Goal: Transaction & Acquisition: Purchase product/service

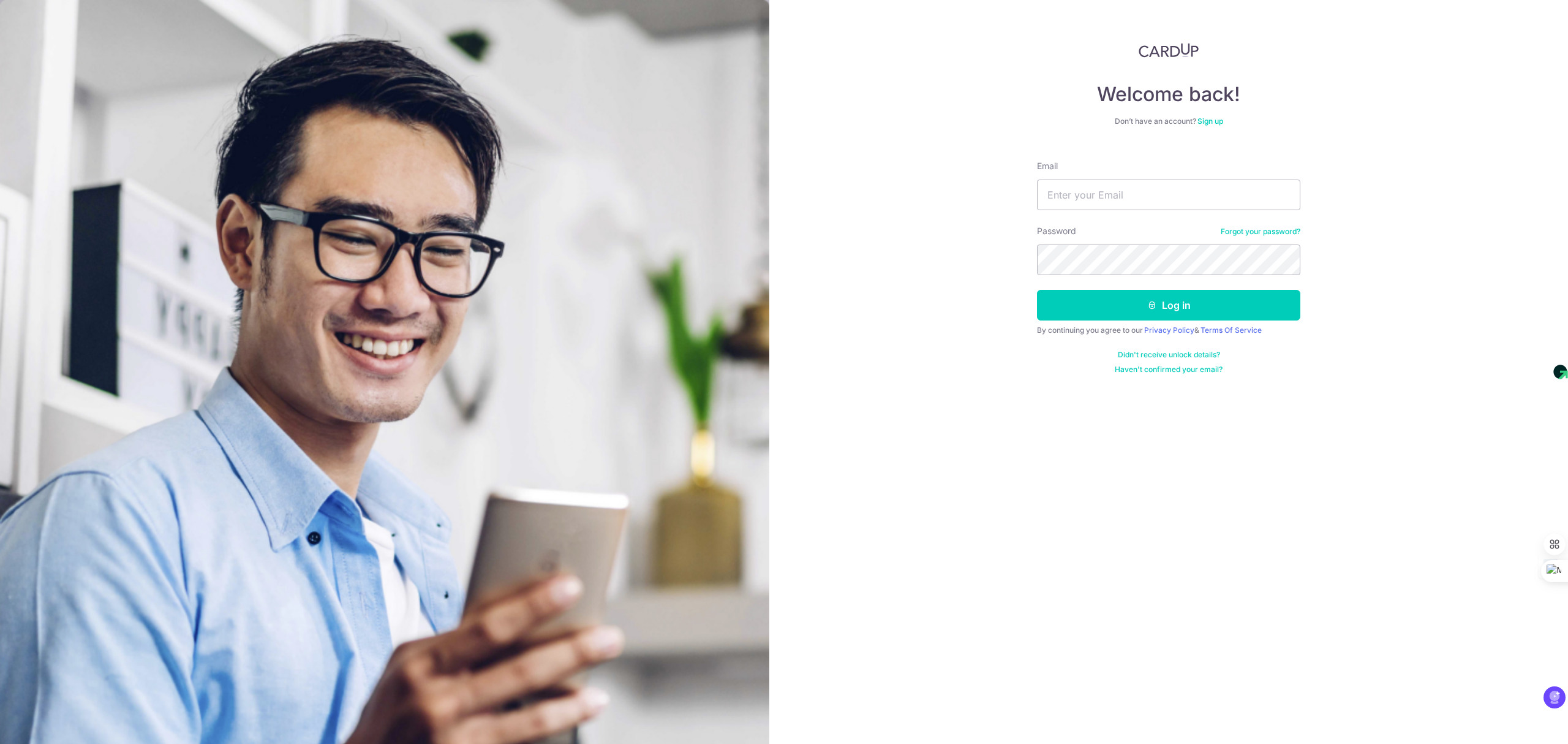
click at [1371, 319] on div "Welcome back! Don’t have an account? Sign up Email Password Forgot your passwor…" at bounding box center [1168, 372] width 799 height 744
click at [1104, 187] on input "Email" at bounding box center [1169, 195] width 263 height 31
type input "rakeshm@upvuecpa.com"
click at [1179, 305] on button "Log in" at bounding box center [1169, 305] width 263 height 31
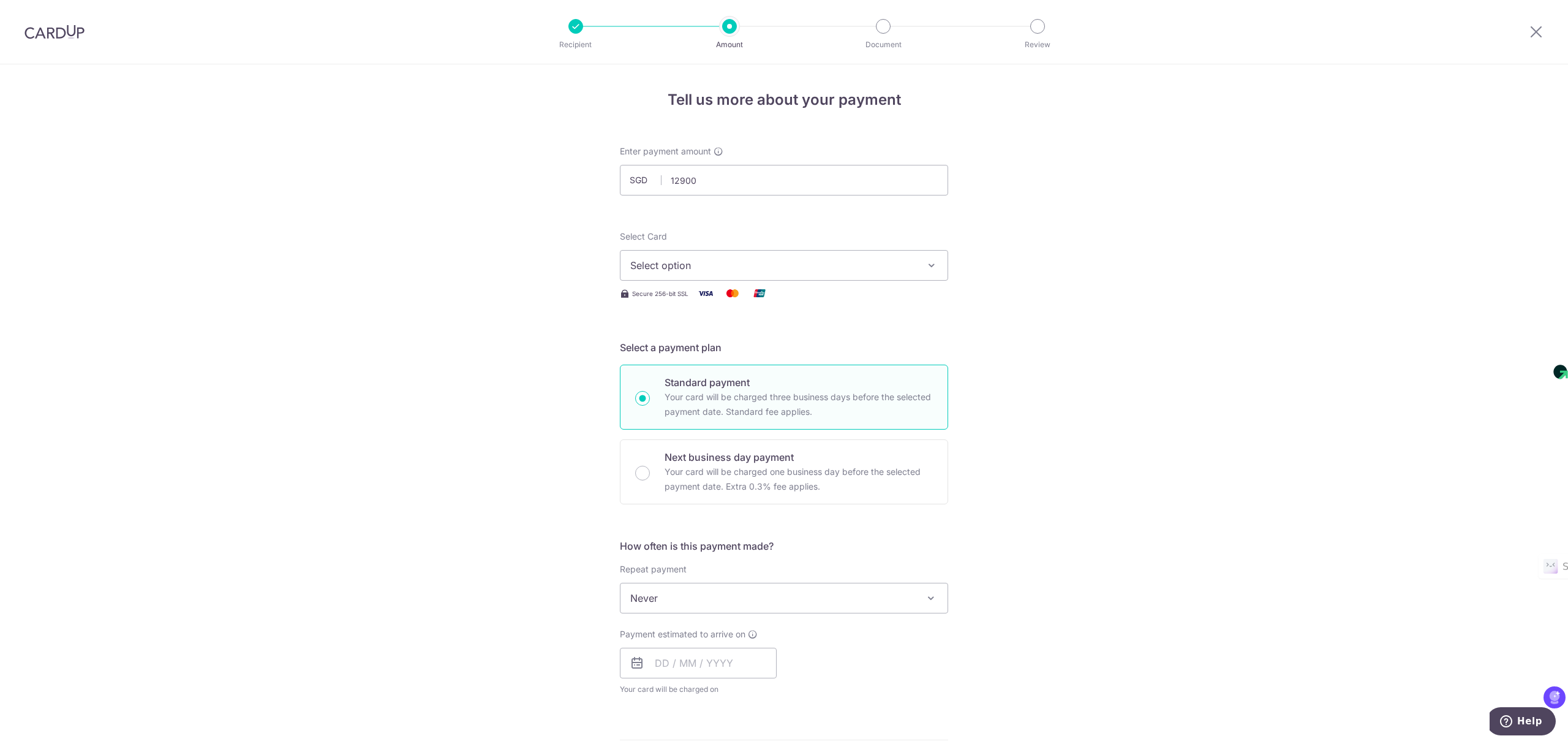
type input "12,900.00"
click at [714, 265] on span "Select option" at bounding box center [772, 265] width 286 height 15
click at [716, 351] on span "**** 9230" at bounding box center [783, 353] width 307 height 15
click at [739, 463] on p "Next business day payment" at bounding box center [799, 457] width 268 height 15
click at [650, 465] on input "Next business day payment Your card will be charged one business day before the…" at bounding box center [642, 472] width 15 height 15
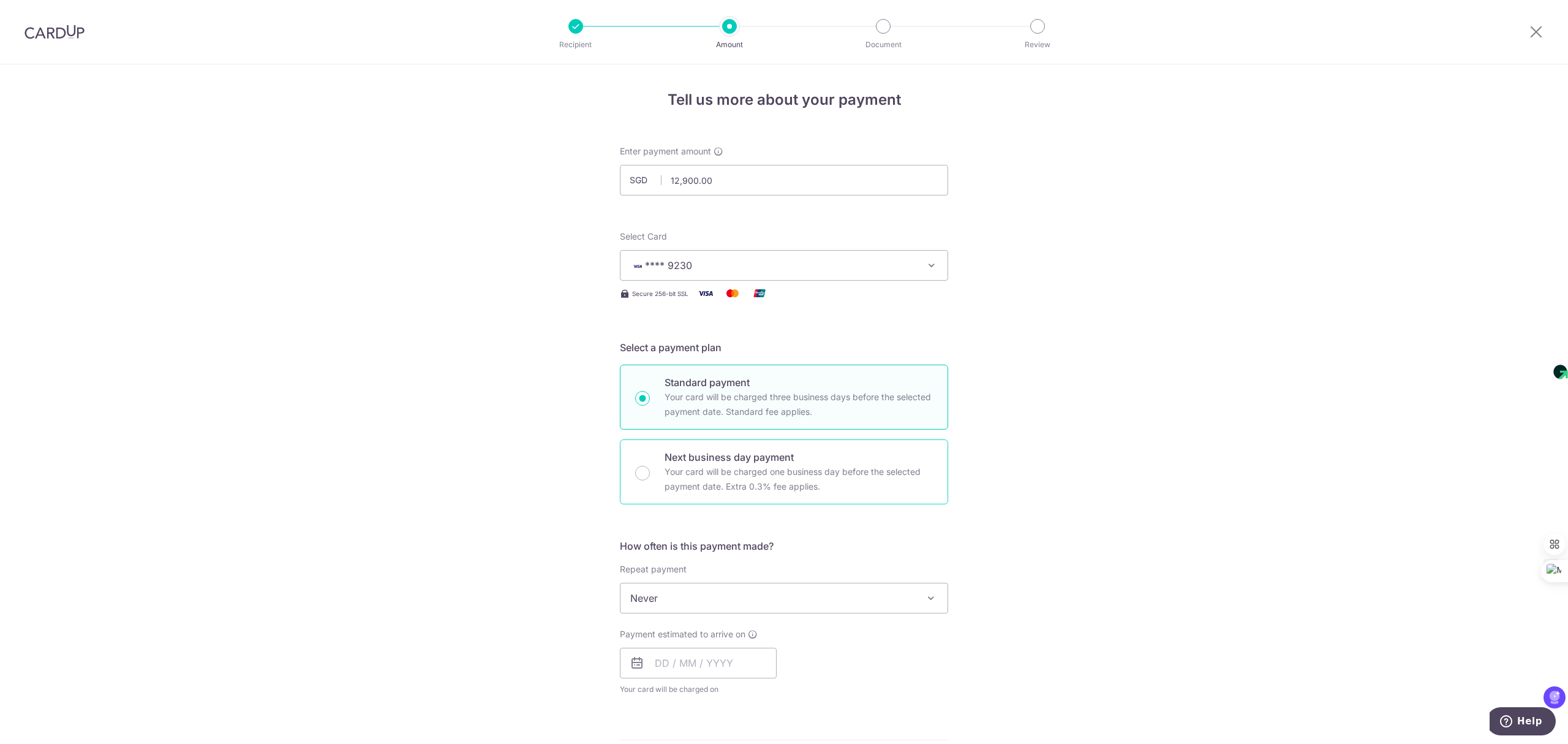
radio input "false"
radio input "true"
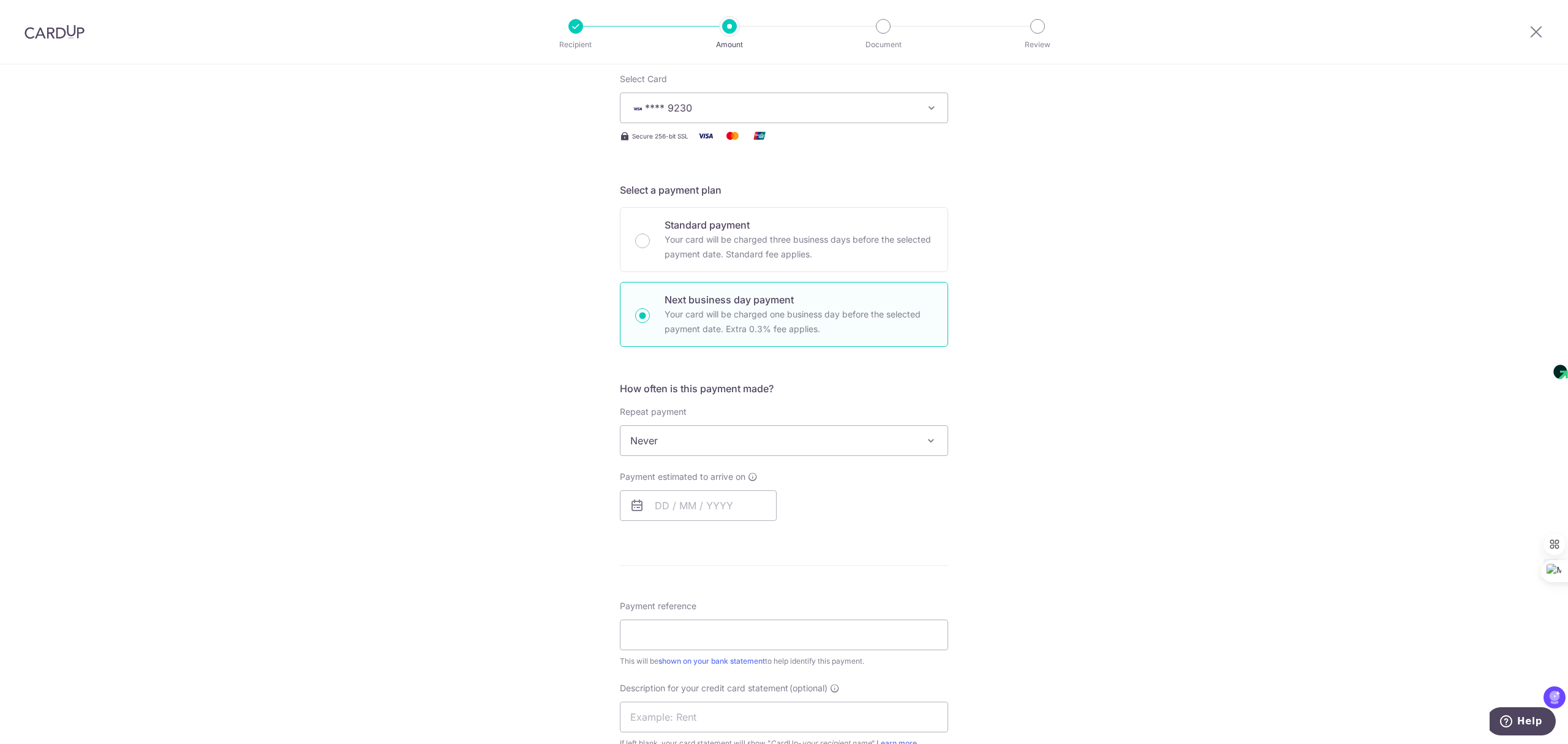
scroll to position [163, 0]
click at [689, 508] on input "text" at bounding box center [699, 500] width 157 height 31
click at [692, 612] on link "7" at bounding box center [693, 611] width 19 height 19
type input "07/10/2025"
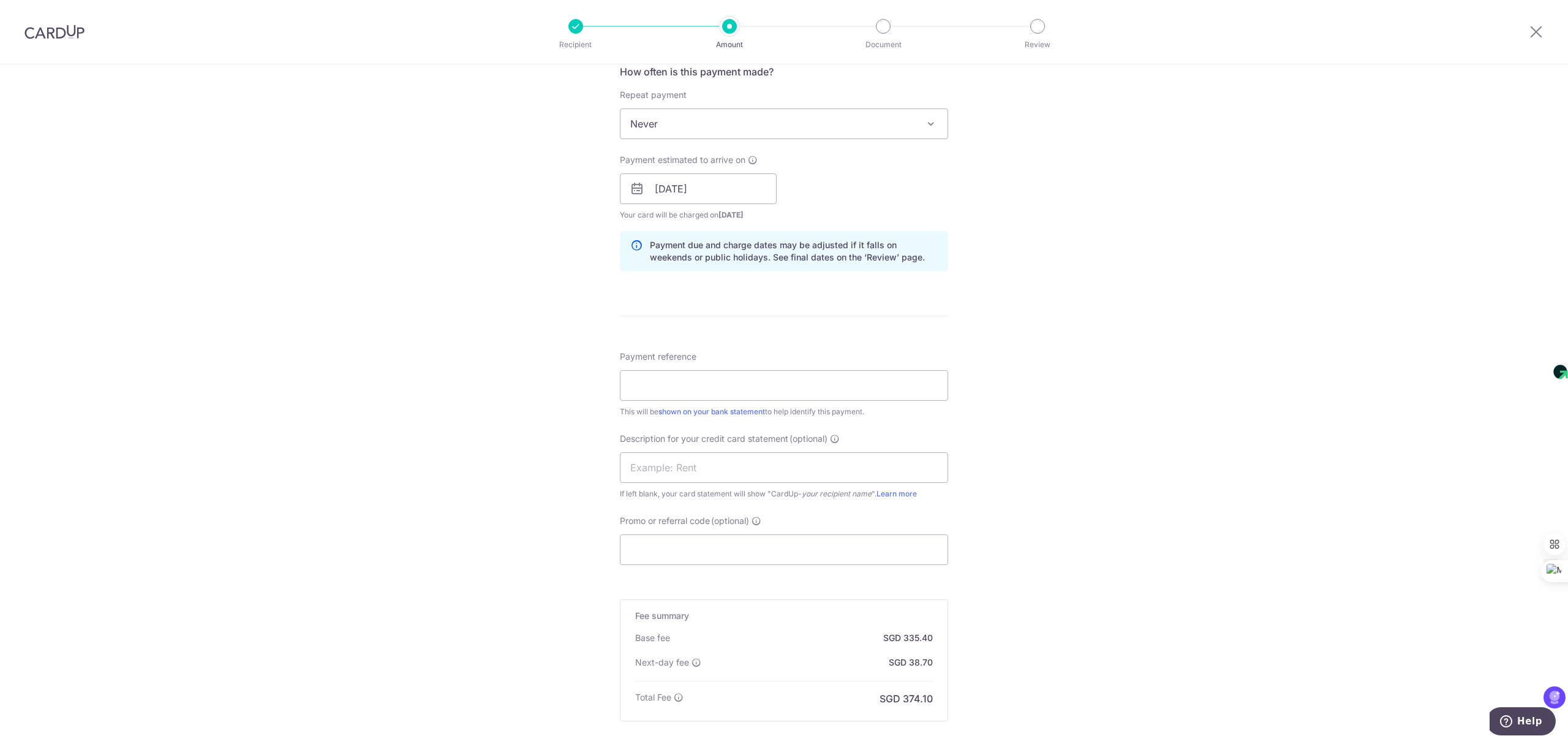
scroll to position [490, 0]
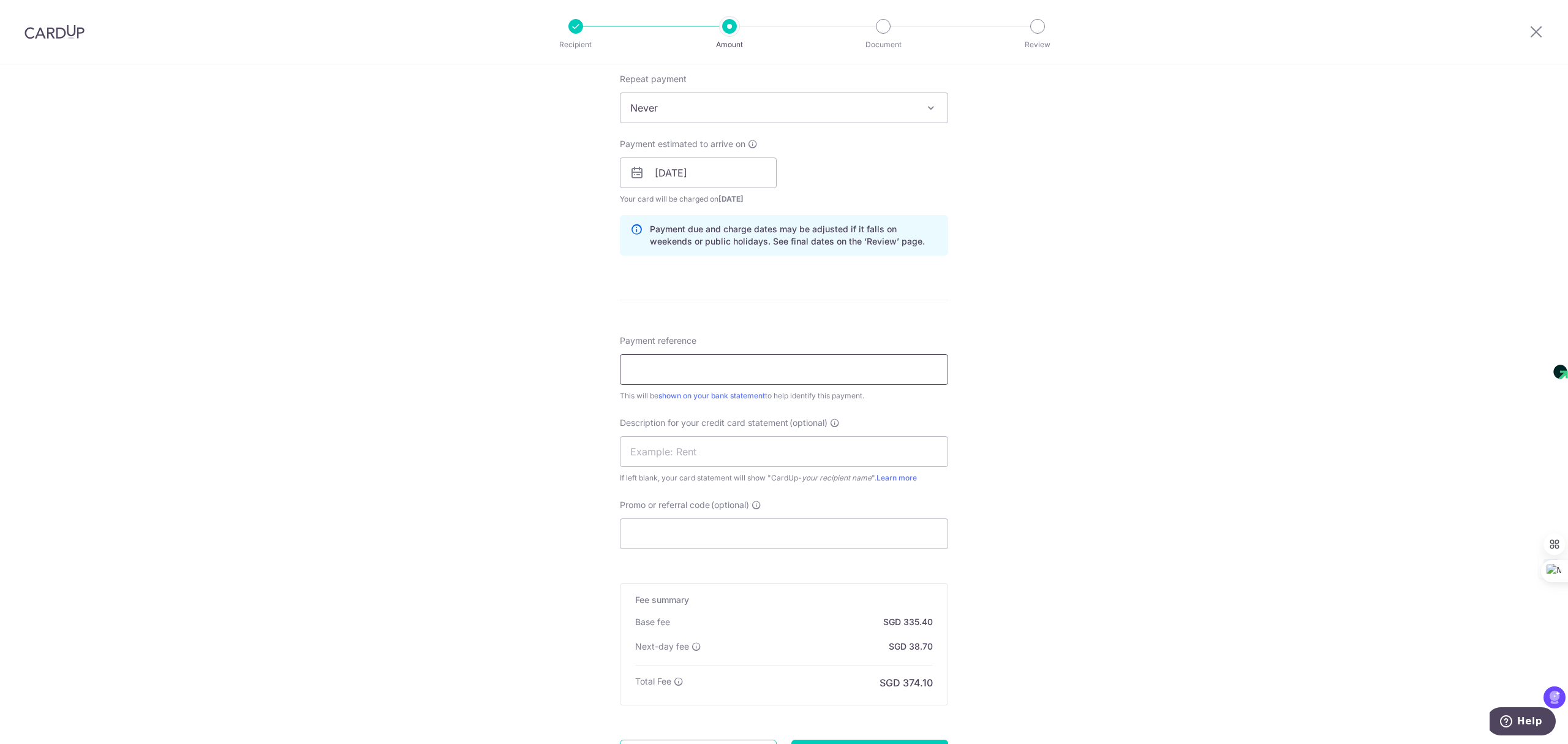
click at [721, 376] on input "Payment reference" at bounding box center [784, 370] width 328 height 31
type input "PayrollSep25"
click at [669, 457] on input "text" at bounding box center [784, 451] width 328 height 31
click at [1164, 408] on div "Tell us more about your payment Enter payment amount SGD 12,900.00 12900.00 Sel…" at bounding box center [784, 218] width 1568 height 1288
drag, startPoint x: 702, startPoint y: 373, endPoint x: 395, endPoint y: 337, distance: 309.1
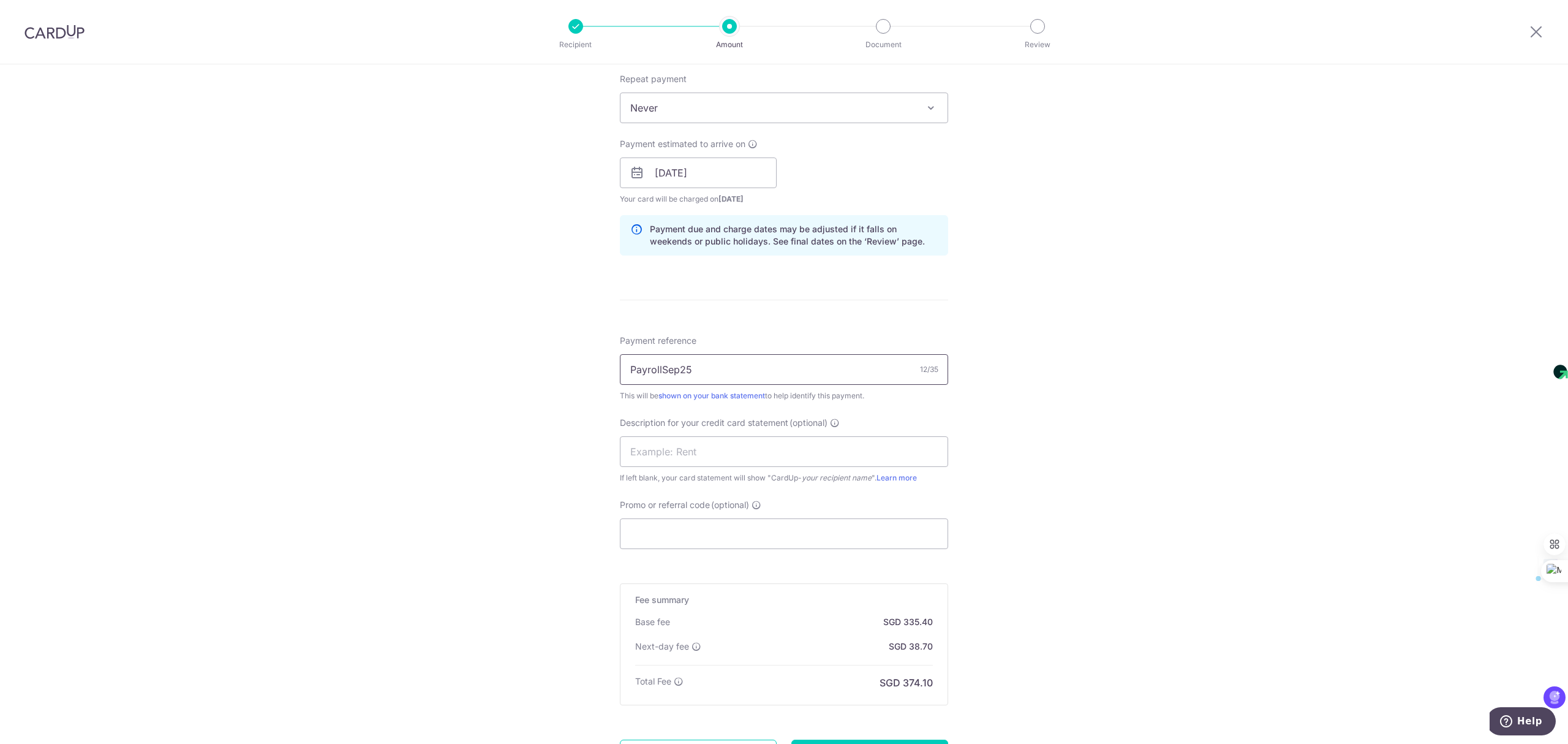
click at [395, 337] on div "Tell us more about your payment Enter payment amount SGD 12,900.00 12900.00 Sel…" at bounding box center [784, 218] width 1568 height 1288
click at [715, 459] on input "text" at bounding box center [784, 451] width 328 height 31
paste input "PayrollSep25"
type input "PayrollSep25"
click at [1056, 459] on div "Tell us more about your payment Enter payment amount SGD 12,900.00 12900.00 Sel…" at bounding box center [784, 218] width 1568 height 1288
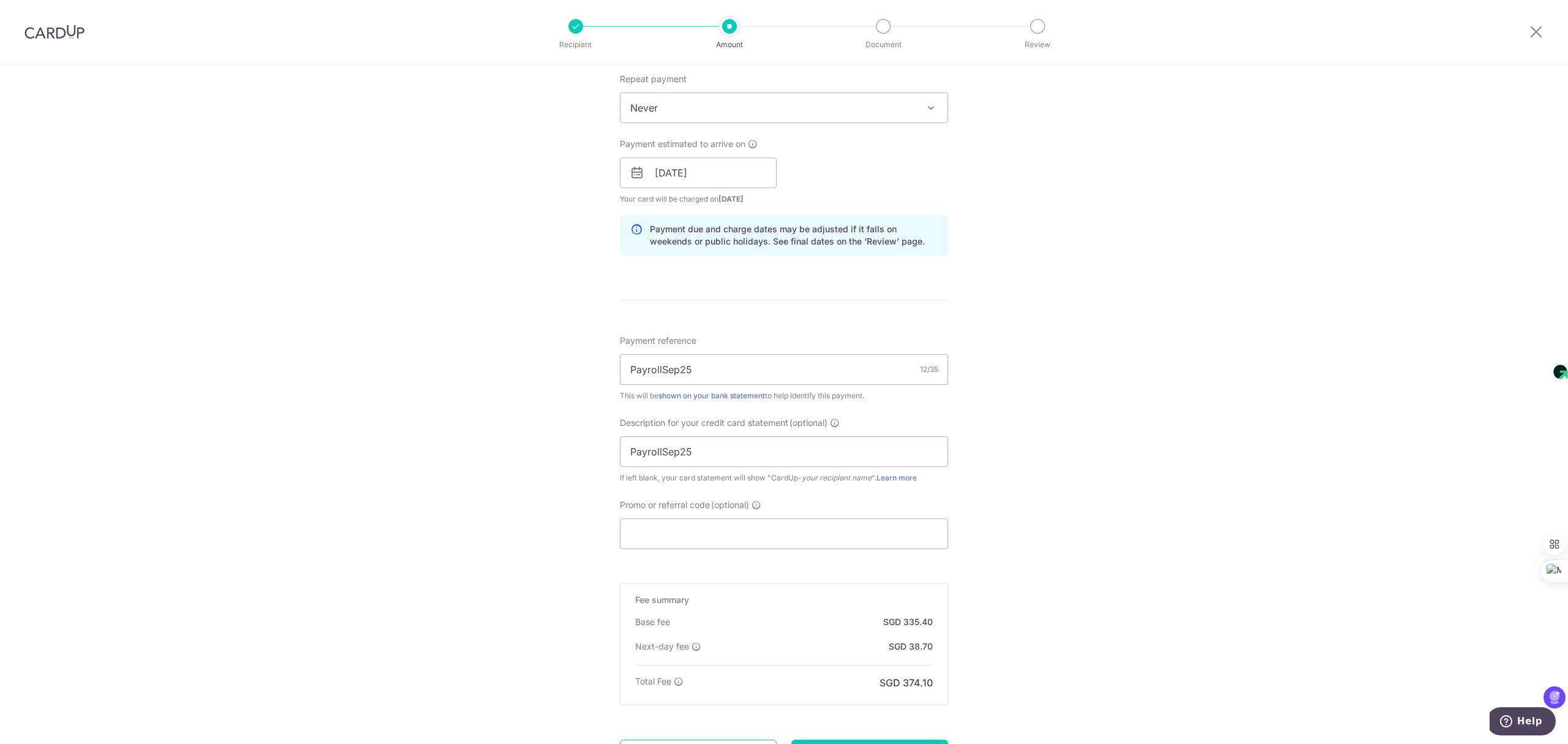
scroll to position [571, 0]
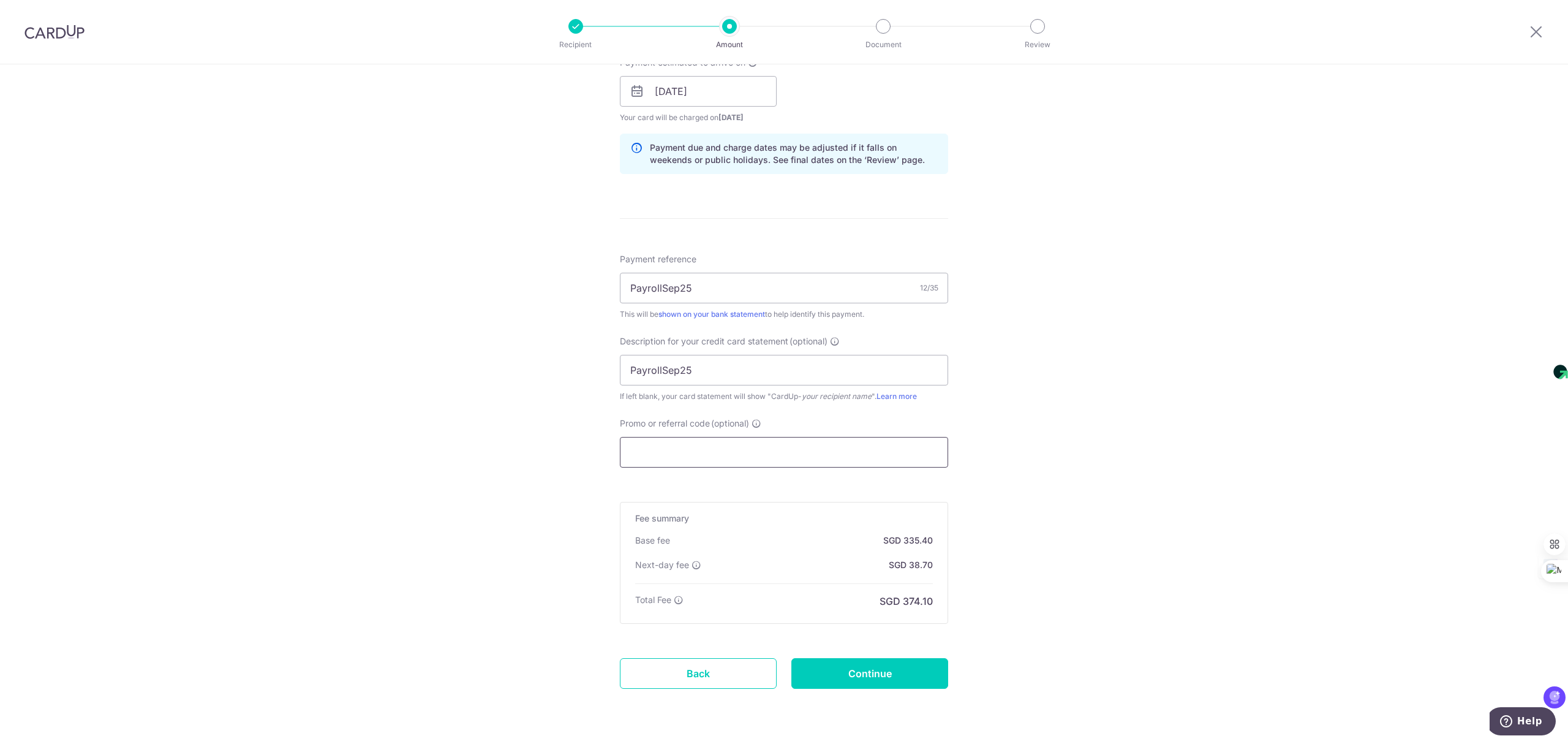
click at [744, 457] on input "Promo or referral code (optional)" at bounding box center [784, 452] width 328 height 31
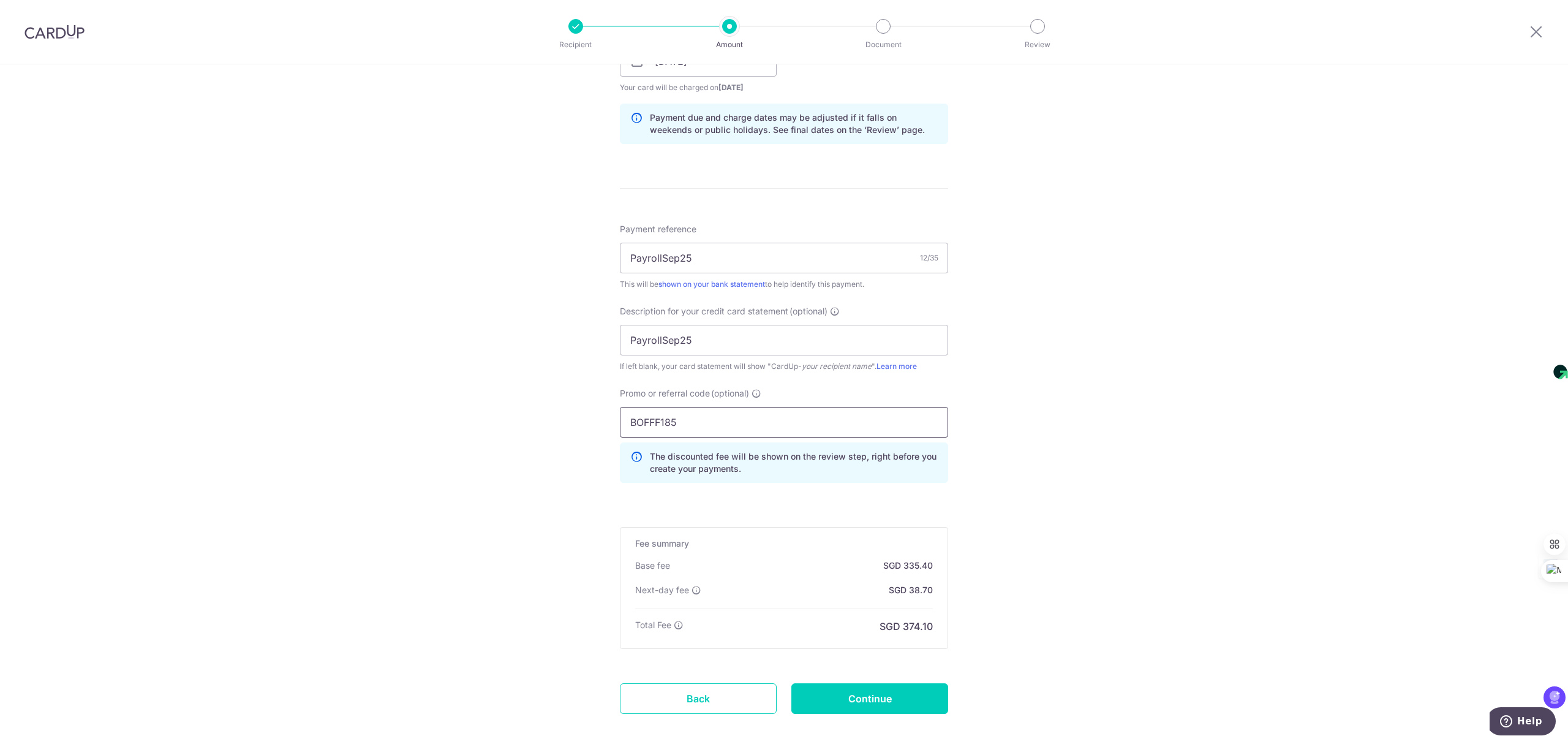
scroll to position [666, 0]
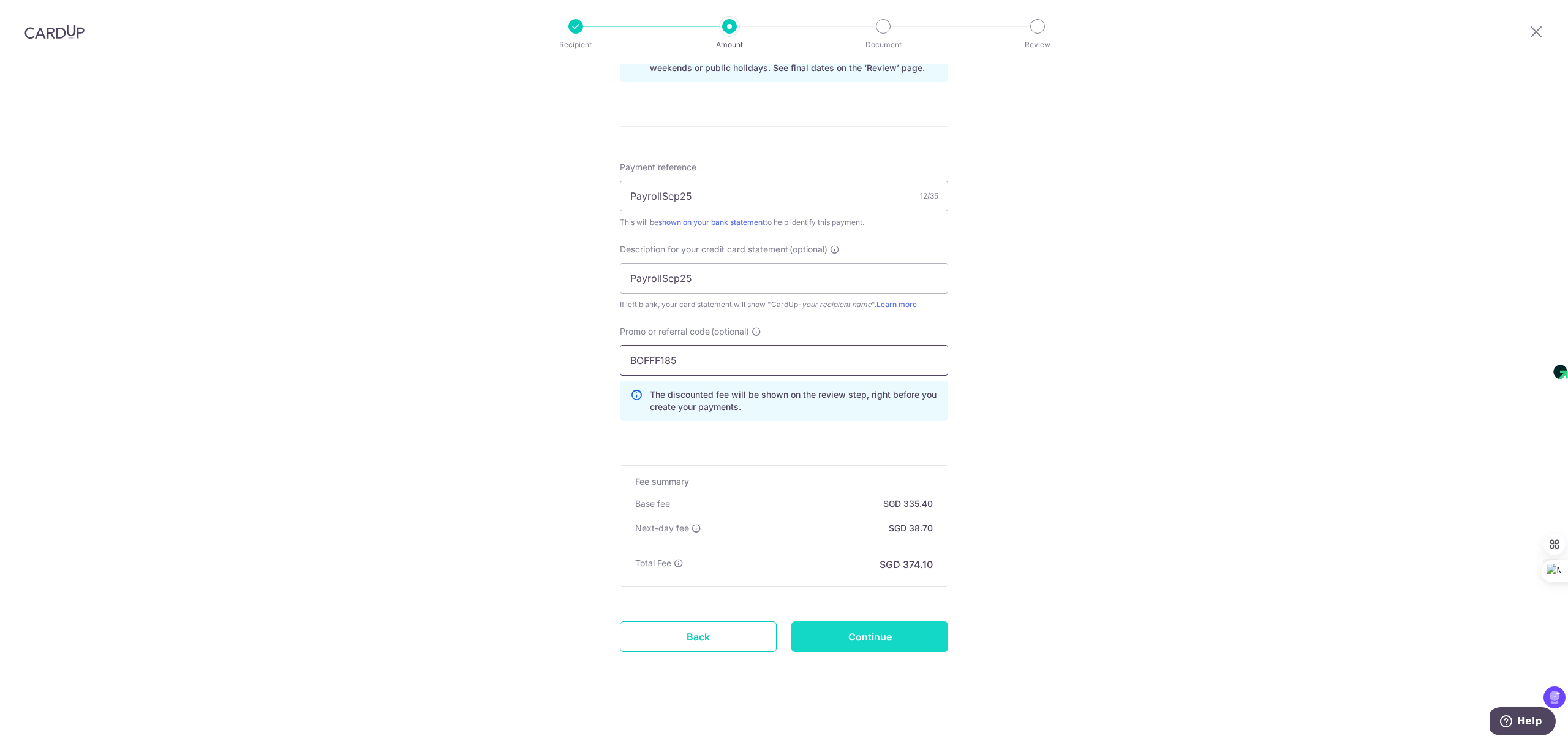
type input "BOFFF185"
click at [904, 635] on input "Continue" at bounding box center [870, 636] width 157 height 31
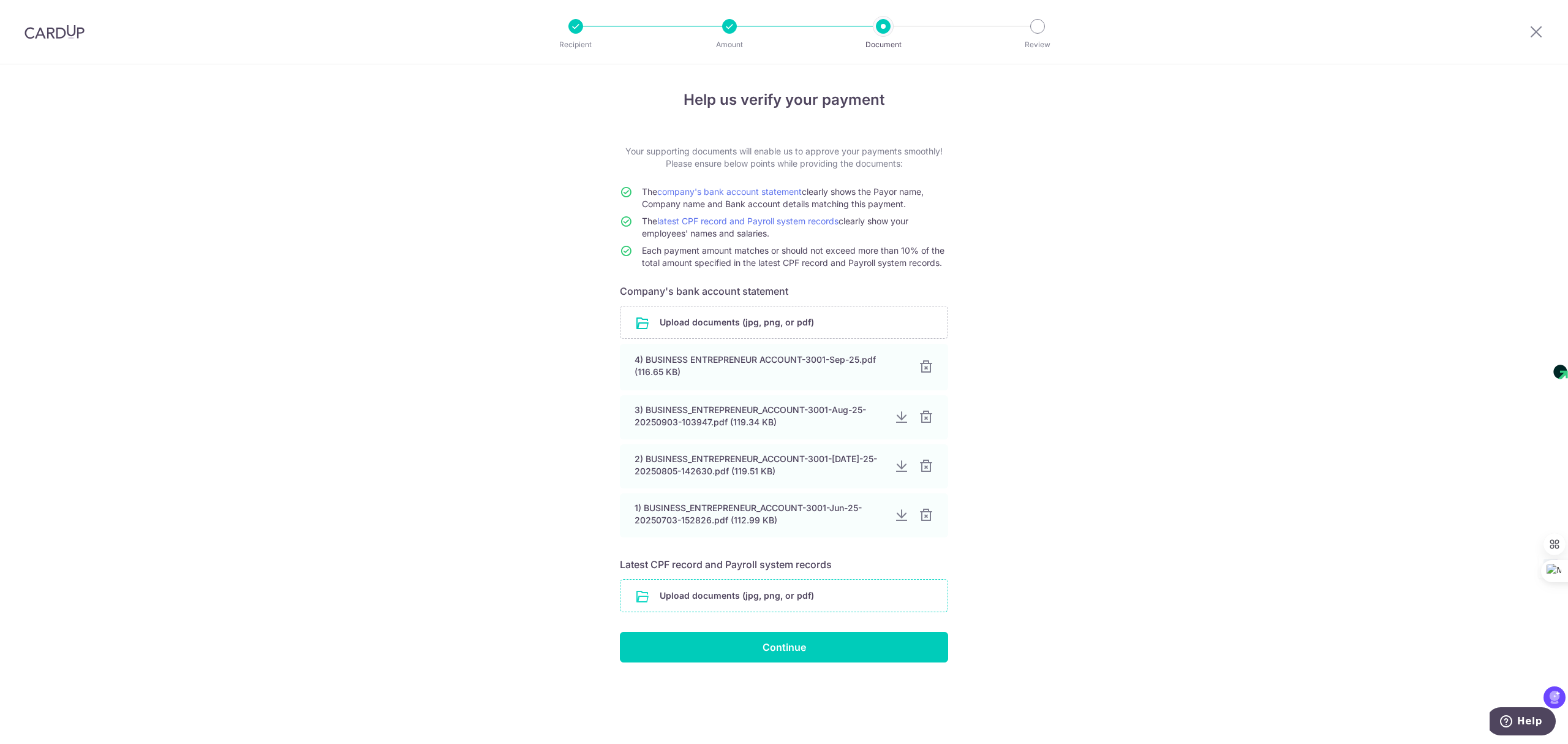
click at [762, 596] on input "file" at bounding box center [784, 595] width 327 height 32
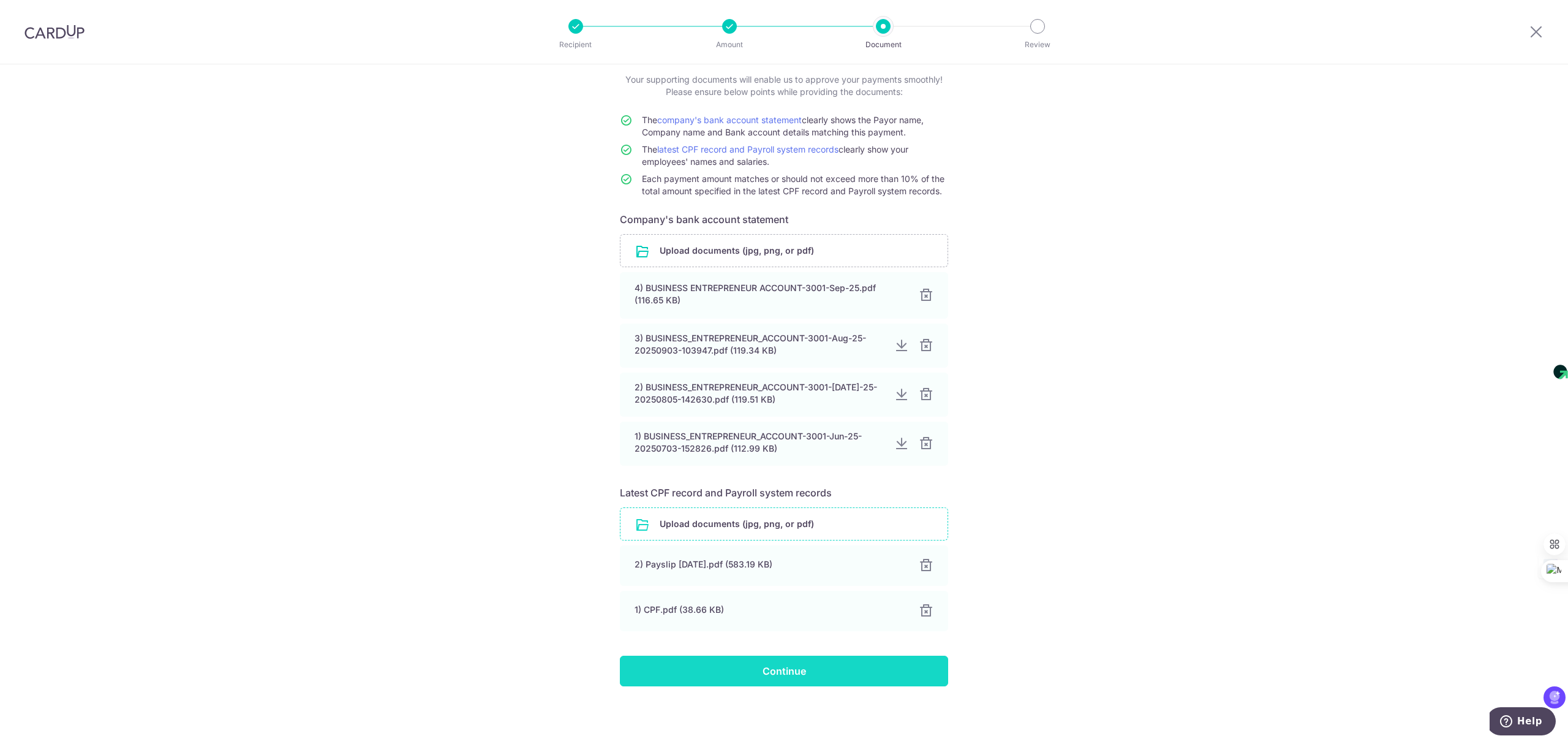
scroll to position [72, 0]
click at [802, 676] on input "Continue" at bounding box center [784, 671] width 328 height 31
